Goal: Find specific page/section: Find specific page/section

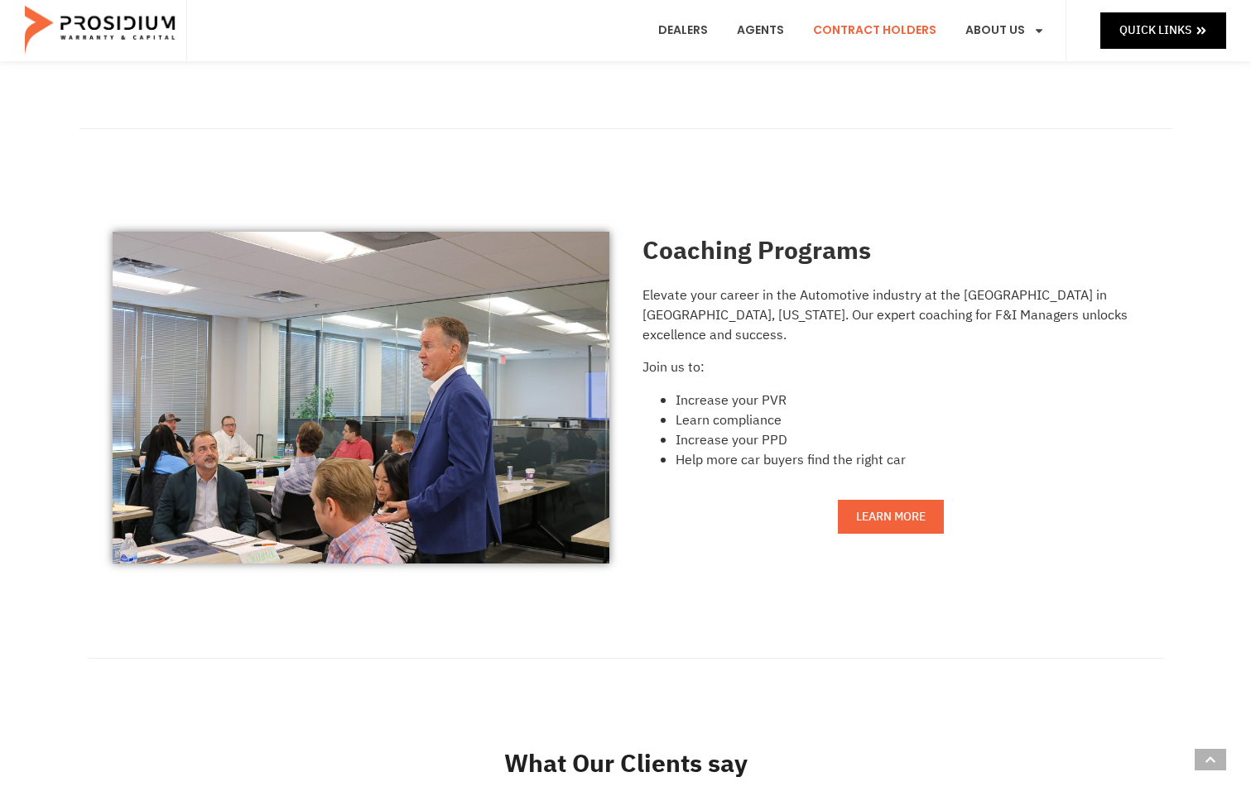
scroll to position [1324, 0]
click at [685, 29] on link "Dealers" at bounding box center [683, 30] width 74 height 61
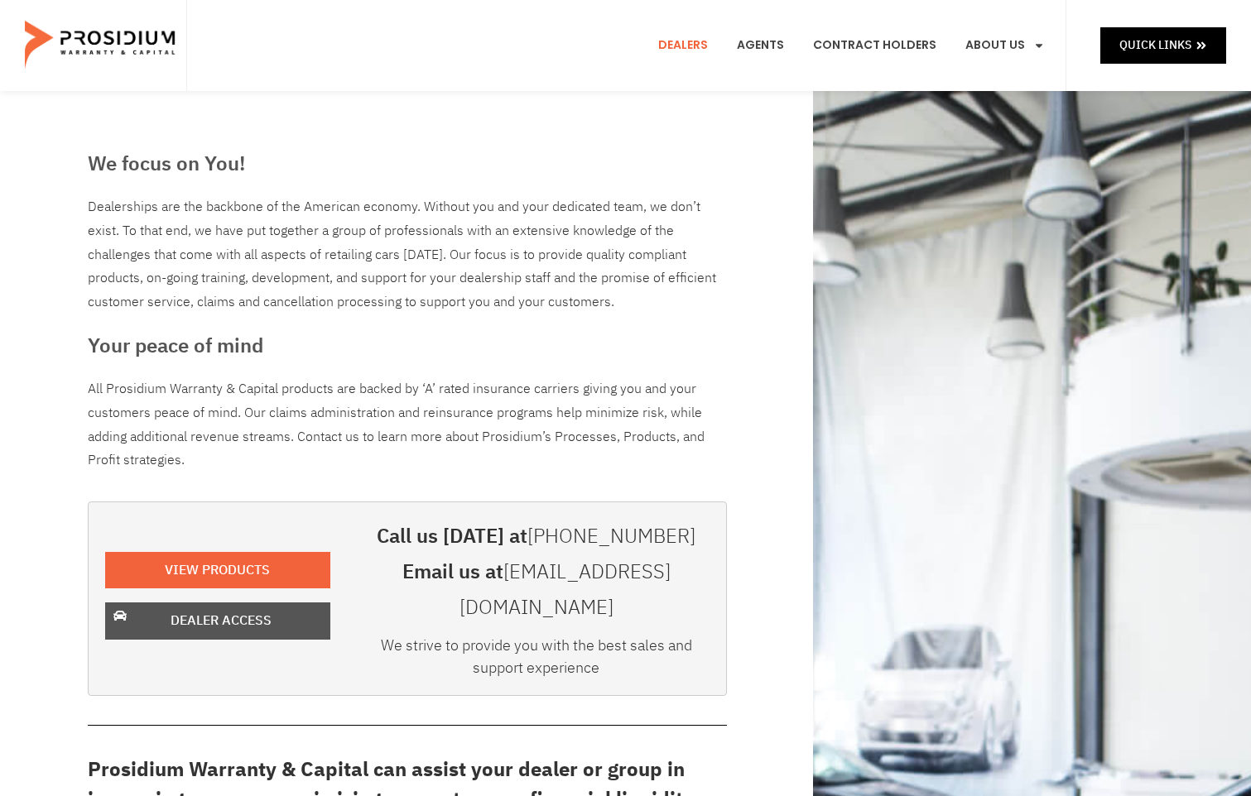
click at [217, 609] on span "Dealer Access" at bounding box center [221, 621] width 101 height 24
